Goal: Answer question/provide support

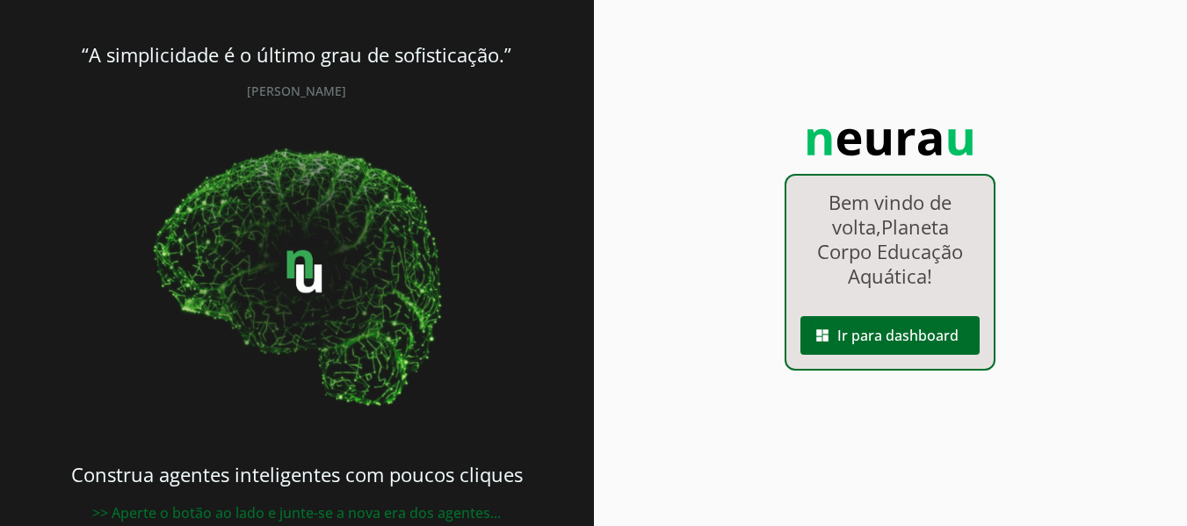
click at [841, 309] on link "dashboard Ir para dashboard" at bounding box center [890, 309] width 207 height 15
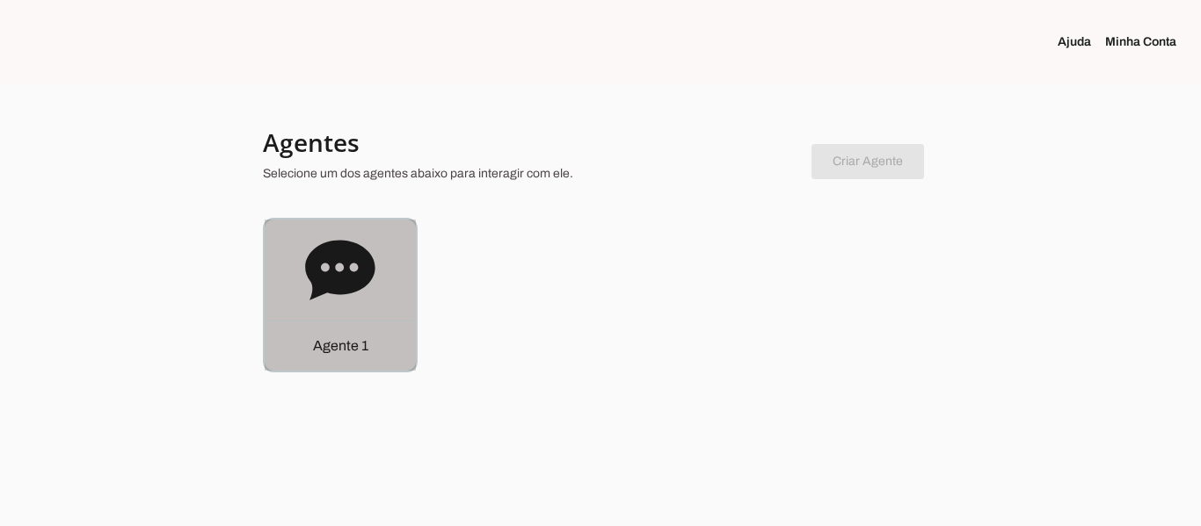
click at [350, 272] on icon at bounding box center [339, 270] width 69 height 60
